Goal: Task Accomplishment & Management: Use online tool/utility

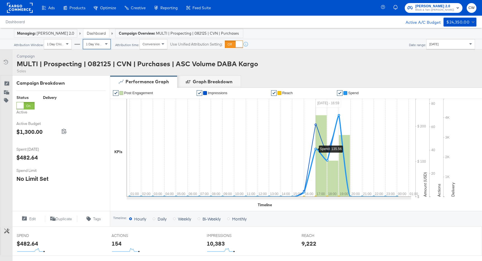
scroll to position [162, 0]
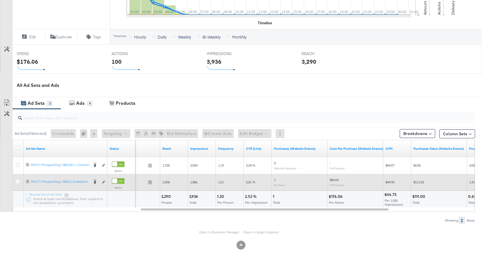
scroll to position [180, 0]
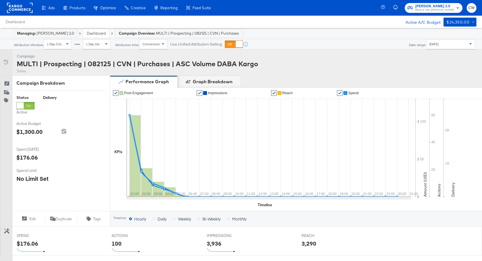
click at [438, 45] on span "[DATE]" at bounding box center [433, 44] width 9 height 4
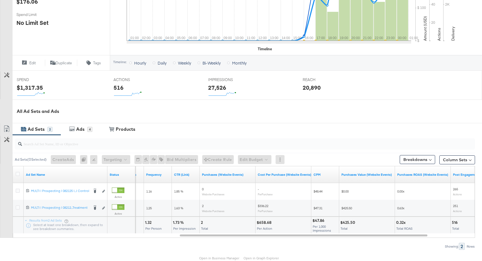
scroll to position [154, 0]
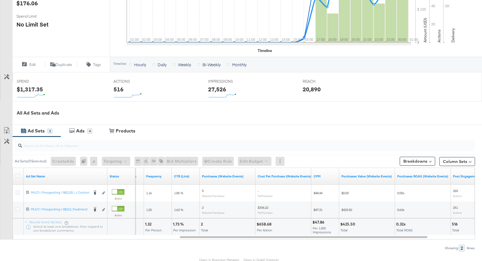
click at [7, 79] on button "Customize KPIs" at bounding box center [7, 77] width 13 height 8
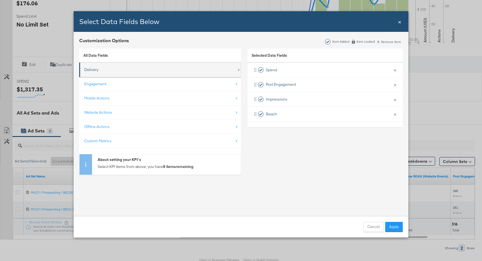
click at [115, 70] on div "Delivery" at bounding box center [160, 69] width 153 height 11
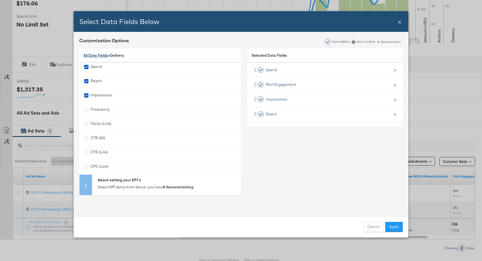
click at [100, 55] on link "All Data Fields" at bounding box center [95, 55] width 25 height 5
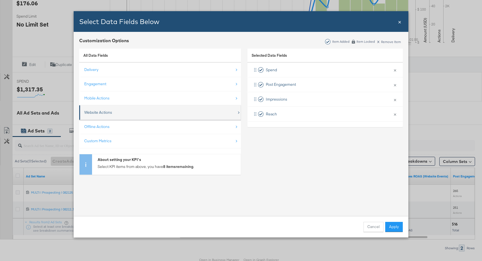
click at [110, 110] on div "Website Actions" at bounding box center [98, 112] width 28 height 5
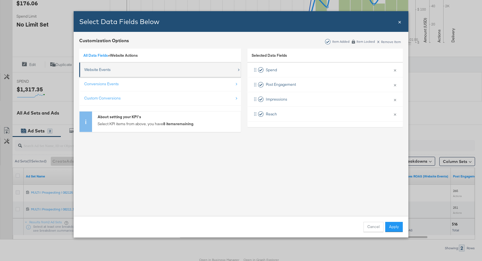
click at [111, 70] on div "Website Events" at bounding box center [97, 69] width 27 height 5
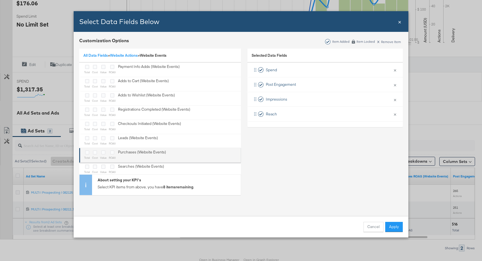
click at [114, 151] on div "Bulk Add Locations Modal" at bounding box center [112, 152] width 7 height 6
click at [102, 156] on sub "value" at bounding box center [103, 157] width 6 height 3
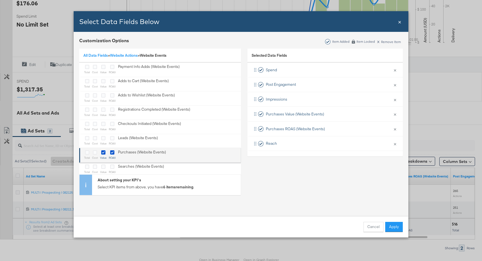
click at [95, 156] on sub "cost" at bounding box center [95, 157] width 6 height 3
click at [88, 155] on div "Bulk Add Locations Modal" at bounding box center [87, 152] width 6 height 6
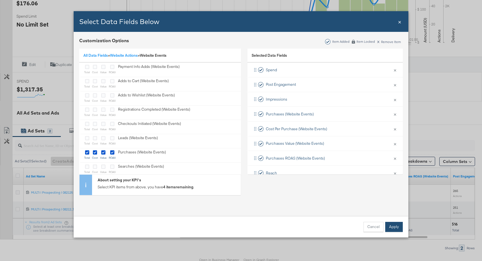
click at [393, 230] on button "Apply" at bounding box center [394, 227] width 18 height 10
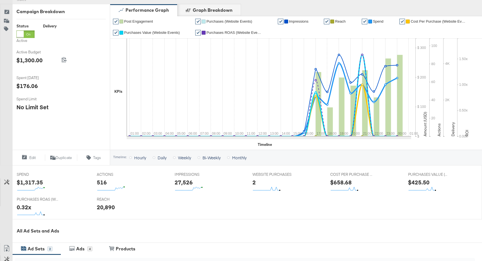
scroll to position [70, 0]
